Goal: Information Seeking & Learning: Learn about a topic

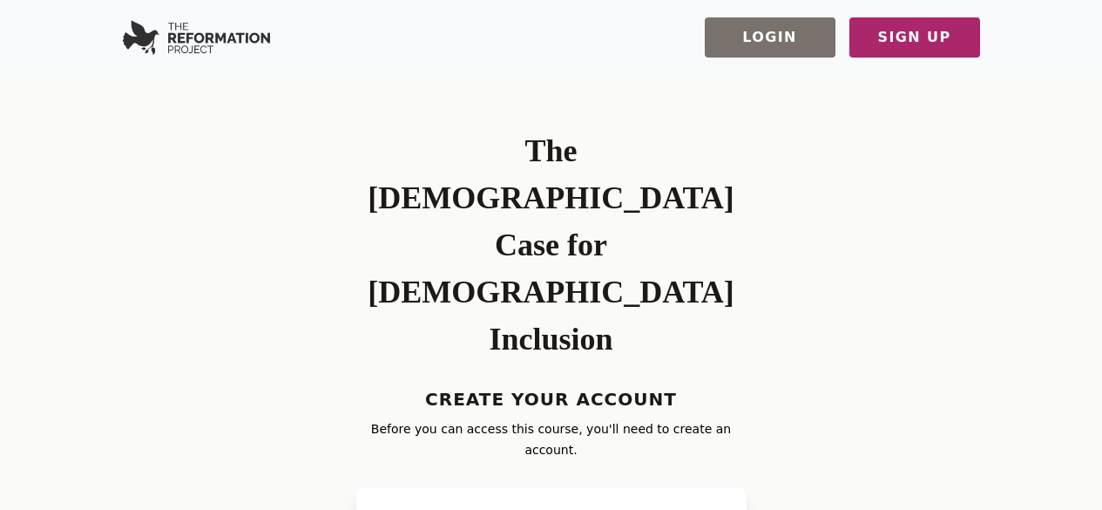
scroll to position [174, 0]
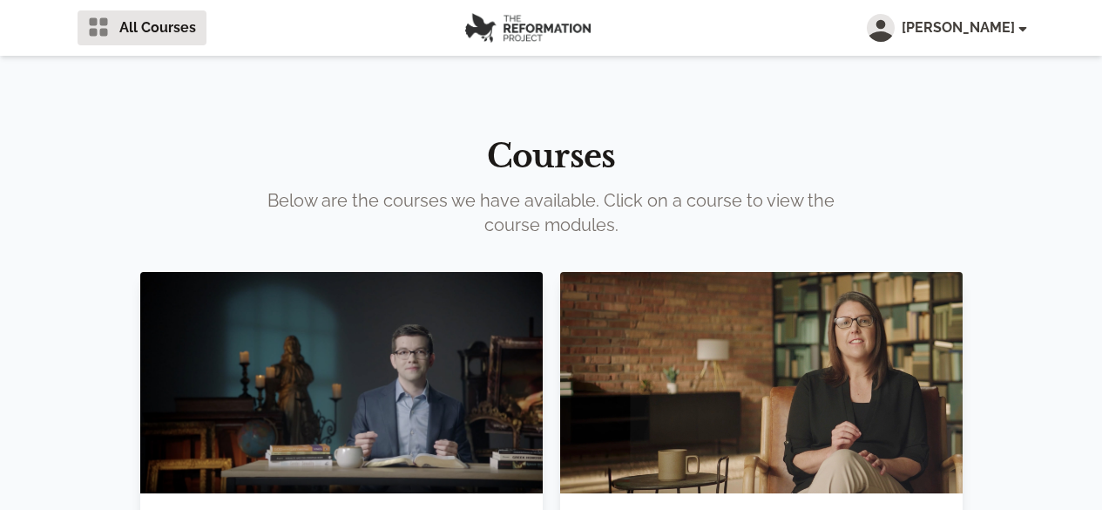
scroll to position [174, 0]
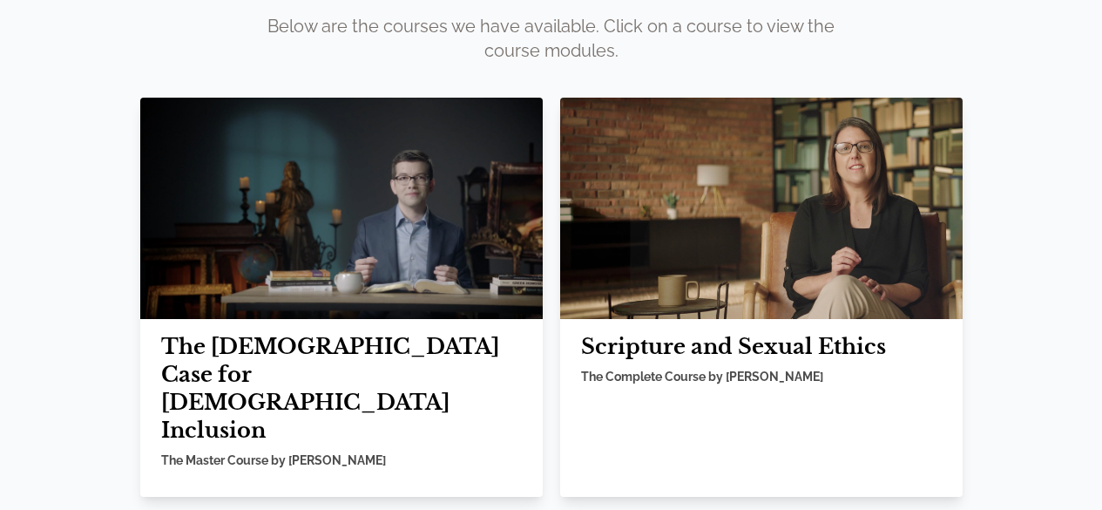
click at [376, 206] on img at bounding box center [341, 208] width 402 height 221
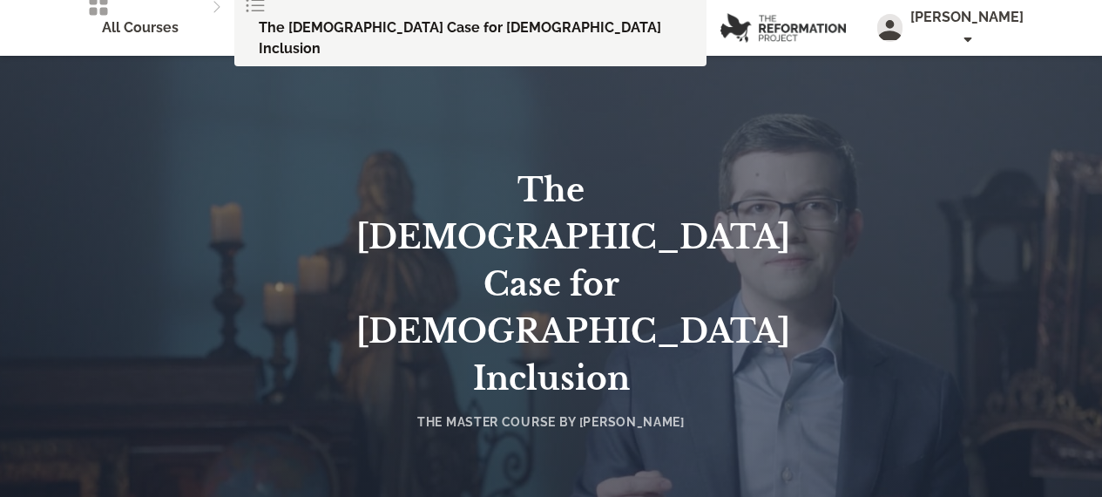
scroll to position [174, 0]
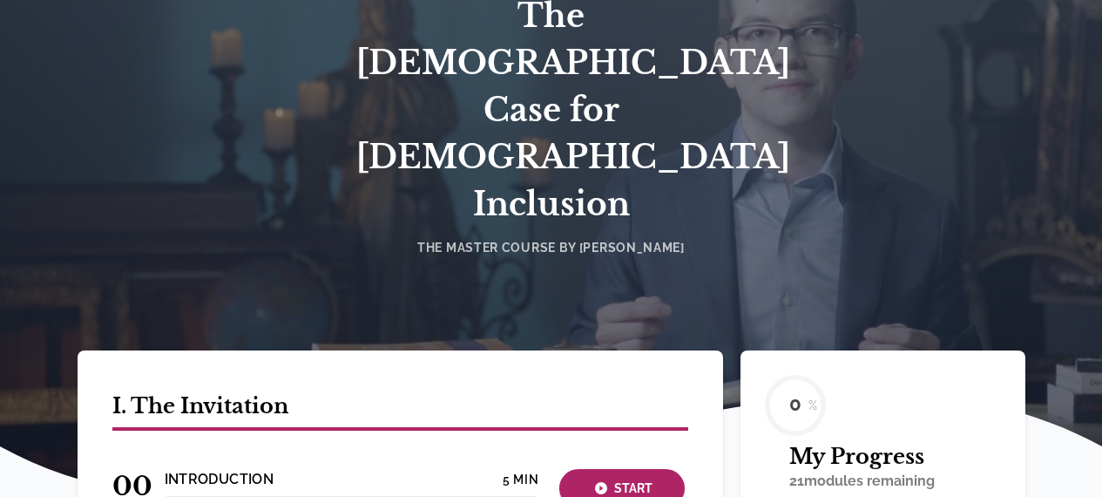
click at [640, 478] on div "Start" at bounding box center [622, 488] width 115 height 20
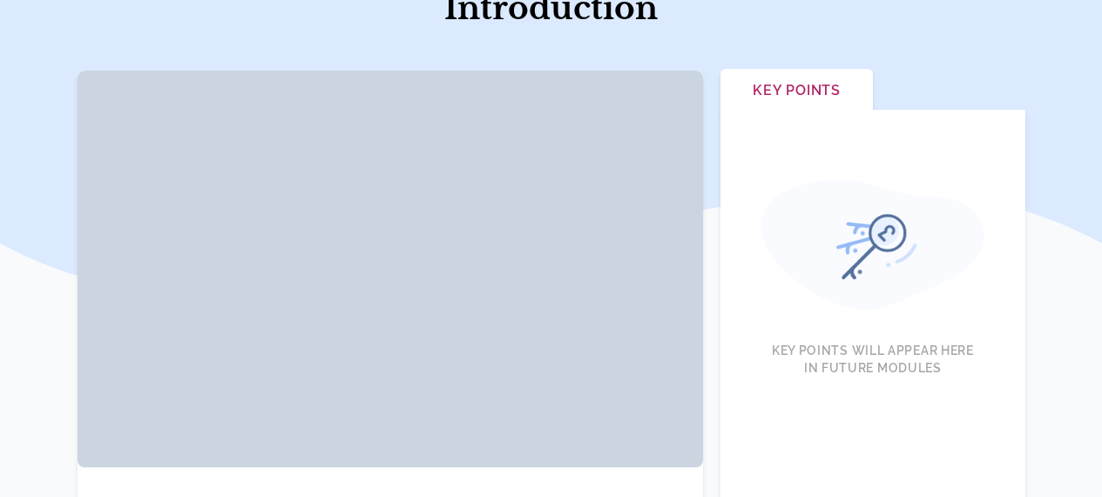
scroll to position [174, 0]
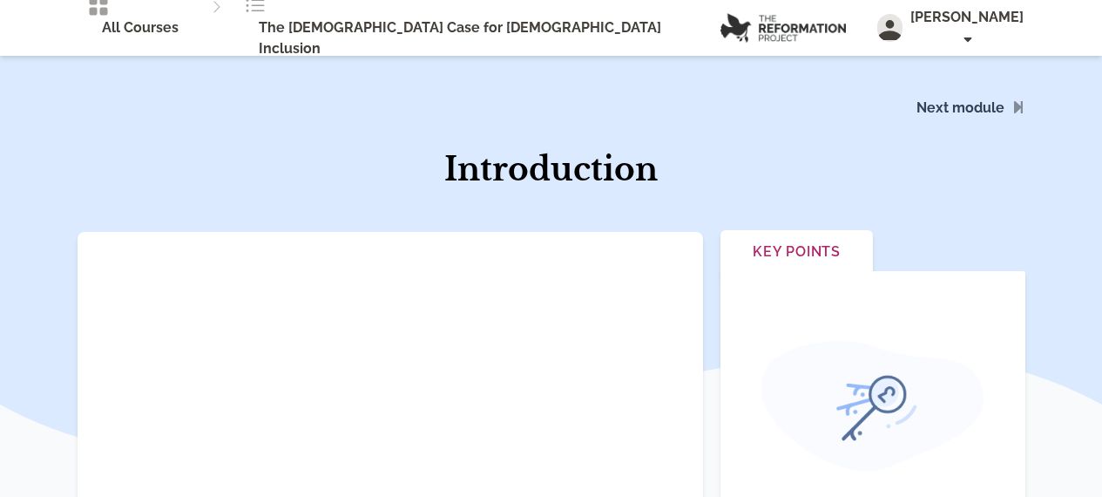
scroll to position [632, 0]
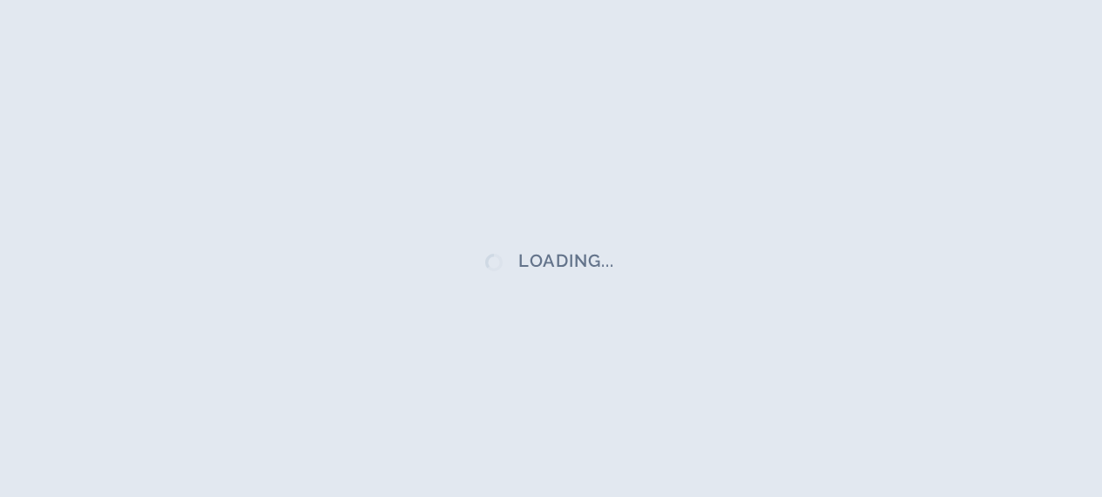
scroll to position [174, 0]
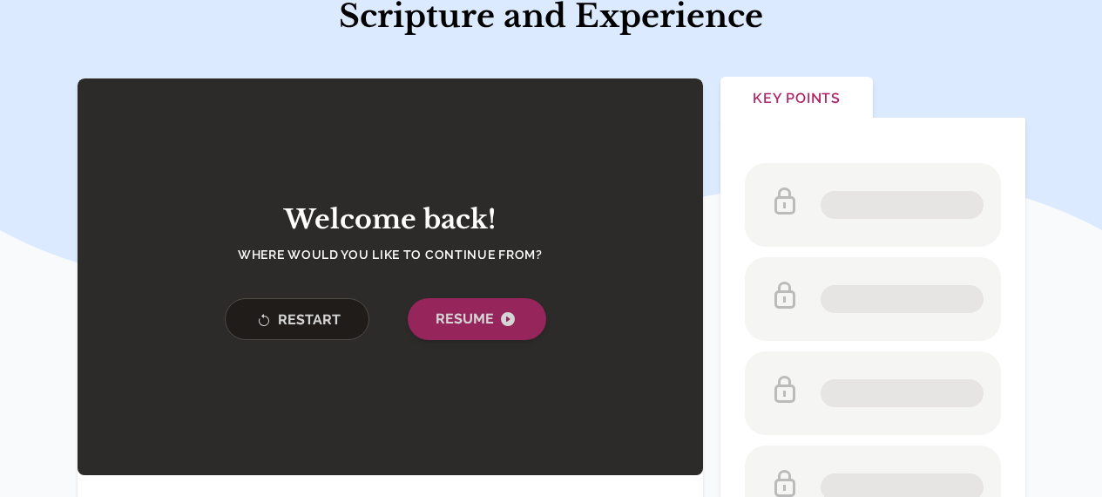
click at [444, 329] on span "Resume" at bounding box center [477, 318] width 83 height 21
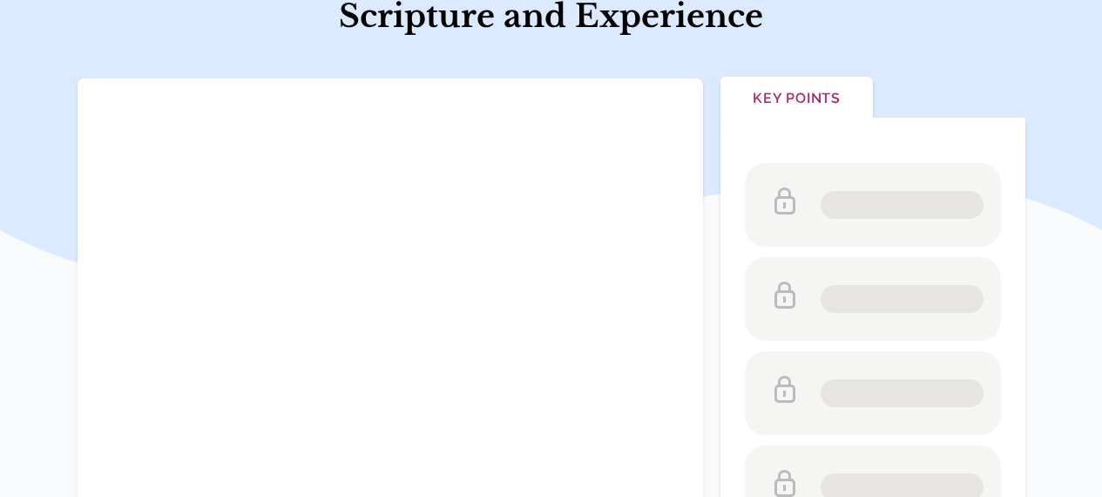
scroll to position [174, 0]
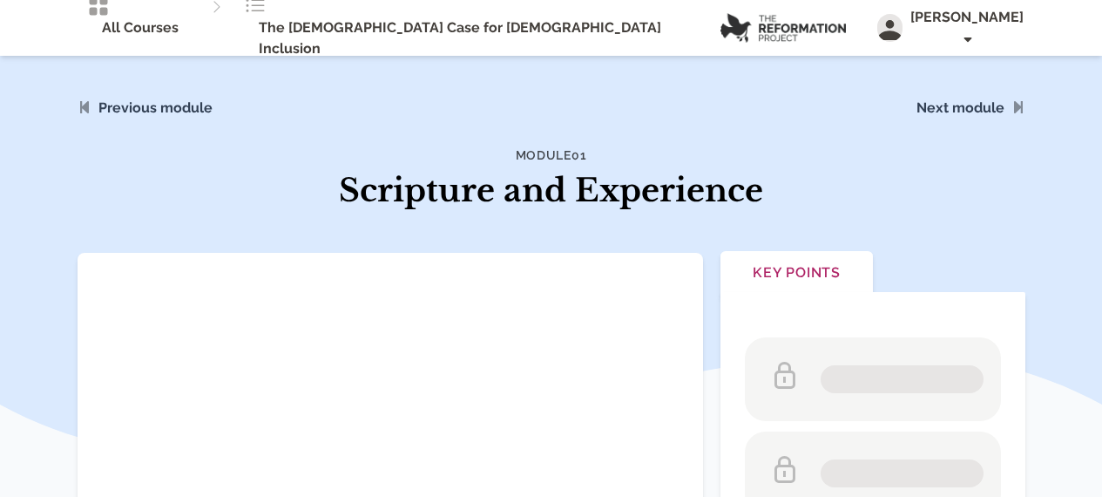
scroll to position [87, 0]
